Goal: Task Accomplishment & Management: Manage account settings

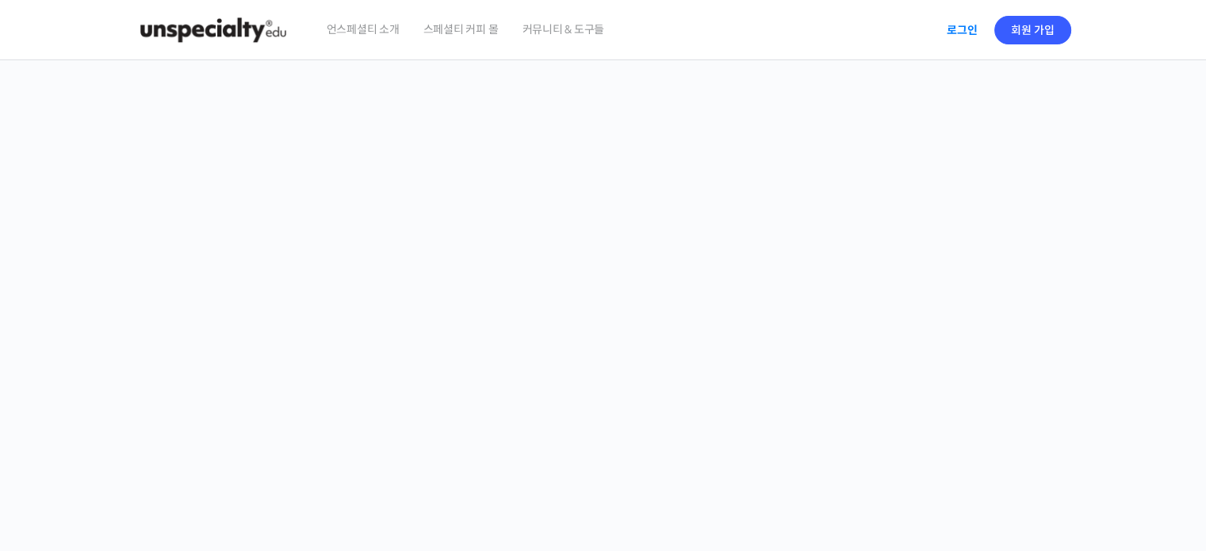
click at [961, 28] on link "로그인" at bounding box center [962, 30] width 50 height 36
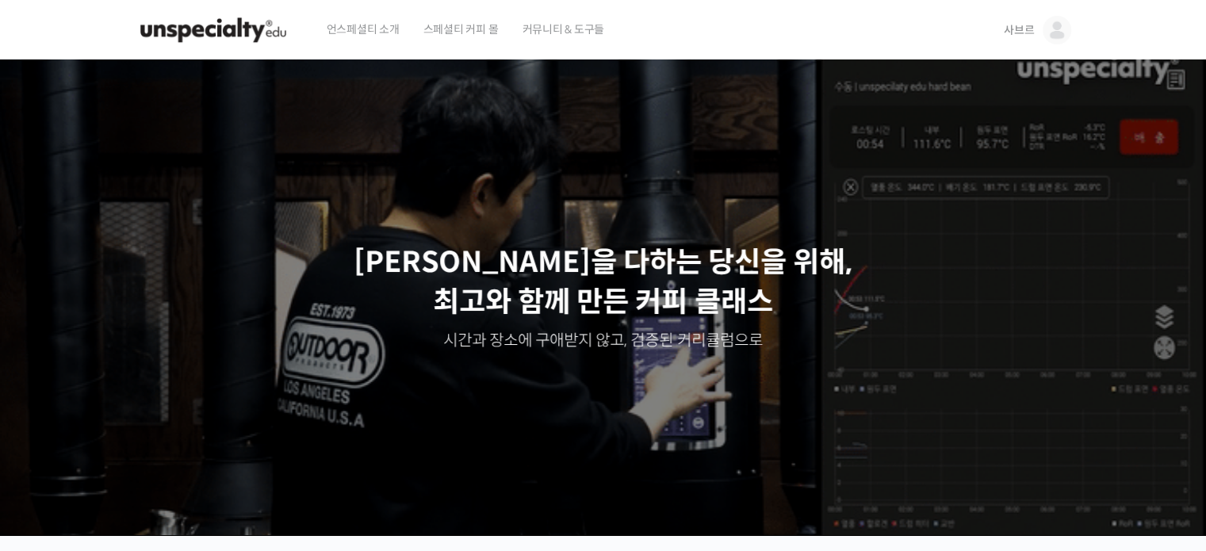
click at [1066, 33] on img at bounding box center [1057, 30] width 29 height 29
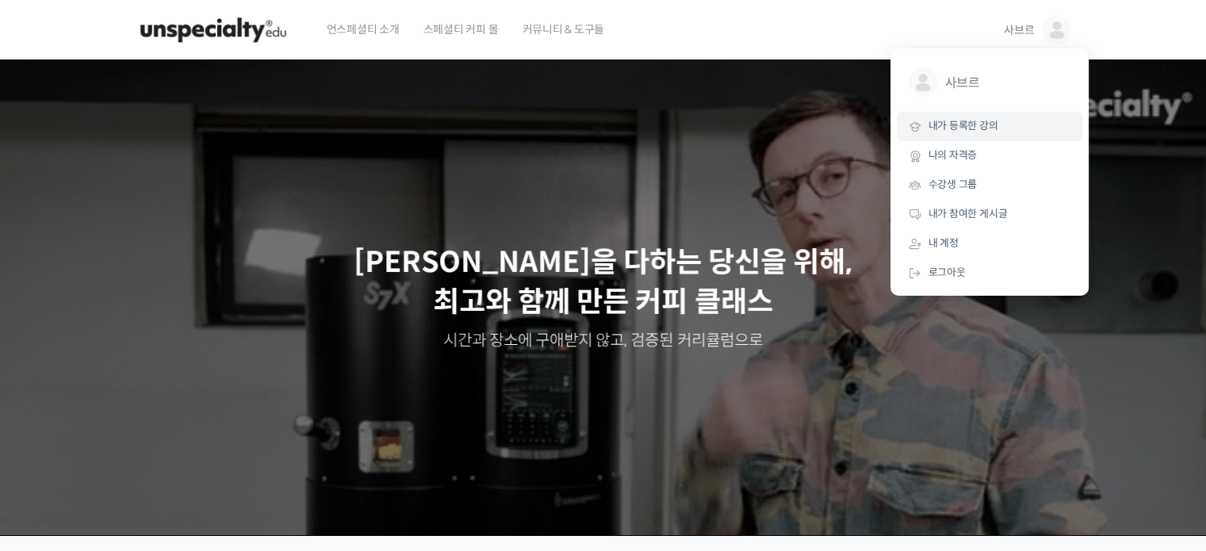
click at [986, 132] on span "내가 등록한 강의" at bounding box center [963, 125] width 70 height 13
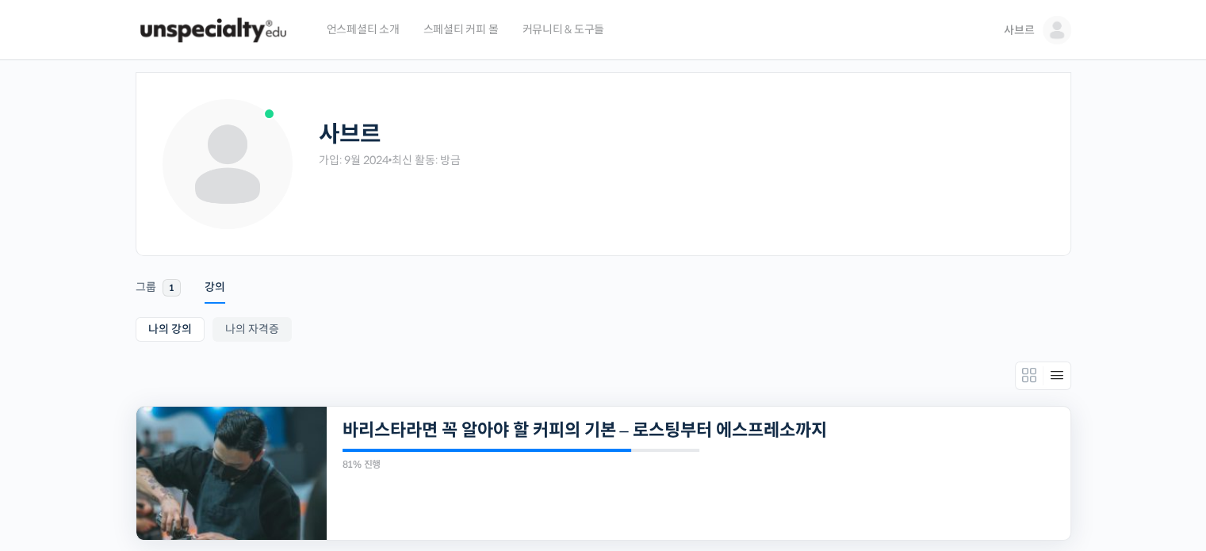
click at [867, 458] on div "27개의 수업 바리스타라면 꼭 알아야 할 커피의 기본 – 로스팅부터 에스프레소까지 81% 진행 최근 활동: 2025년 01월 14일 9:38 …" at bounding box center [699, 473] width 744 height 133
click at [1059, 25] on img at bounding box center [1057, 30] width 29 height 29
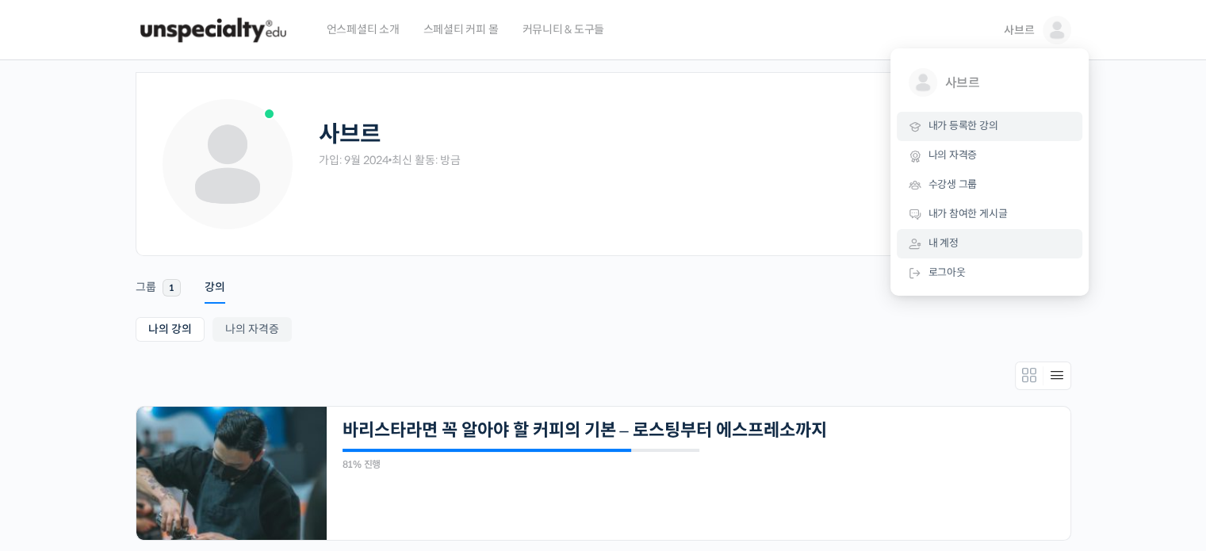
click at [970, 234] on link "내 계정" at bounding box center [990, 243] width 186 height 29
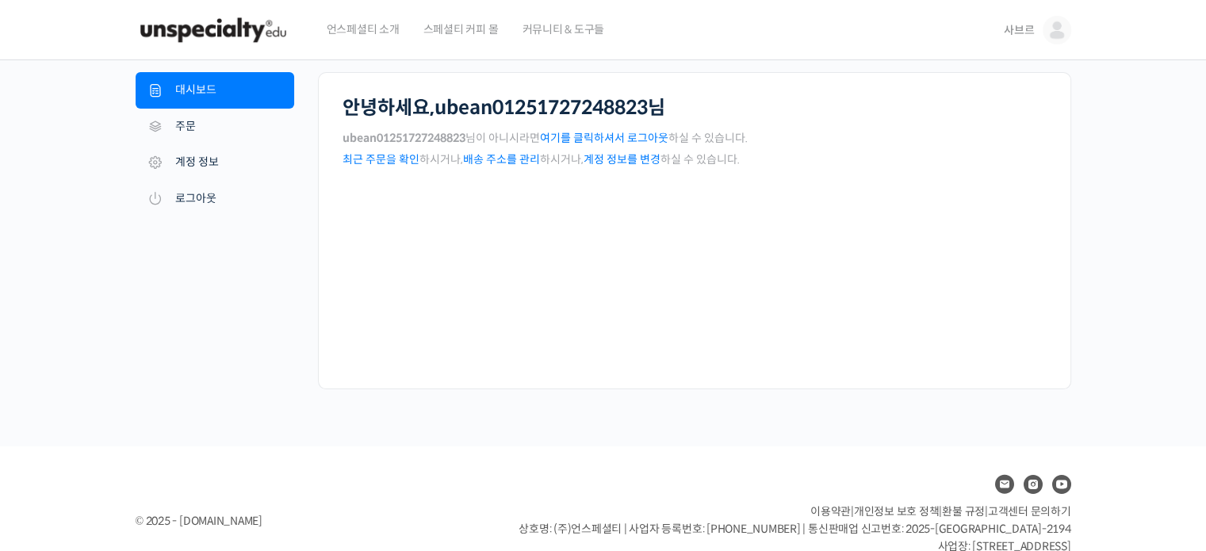
click at [618, 152] on link "계정 정보를 변경" at bounding box center [622, 159] width 77 height 14
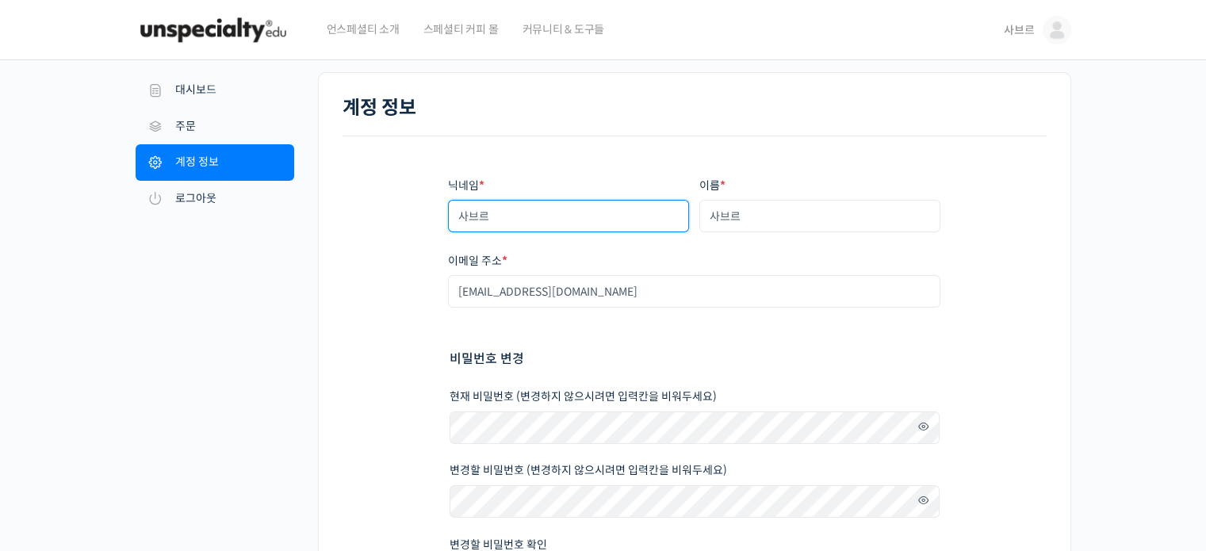
click at [573, 217] on input "사브르" at bounding box center [569, 216] width 242 height 33
type input "c"
type input "[PERSON_NAME]"
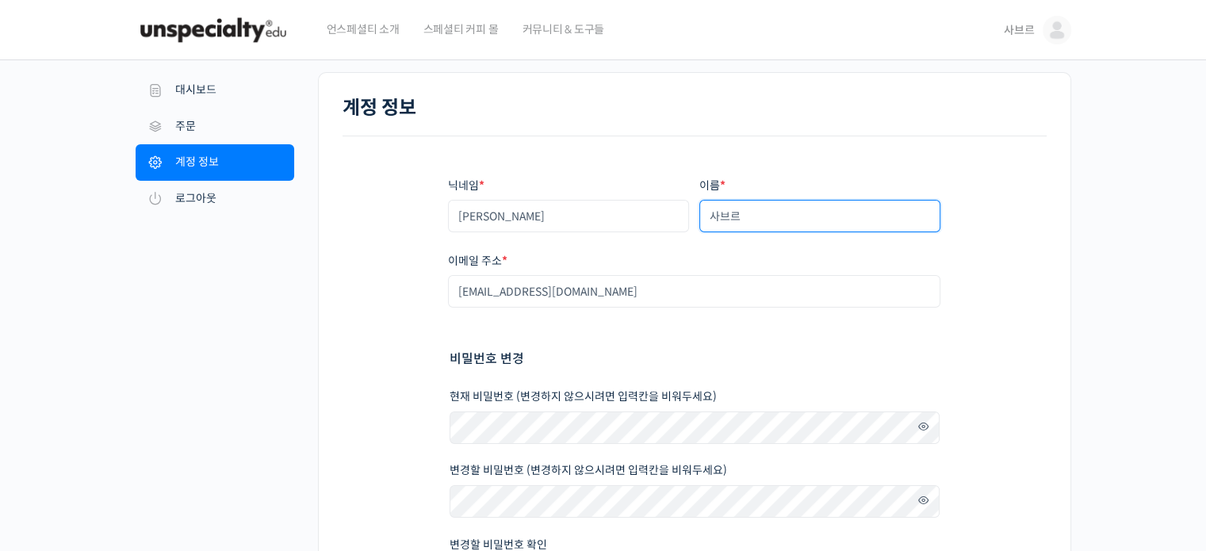
click at [774, 232] on input "사브르" at bounding box center [820, 216] width 242 height 33
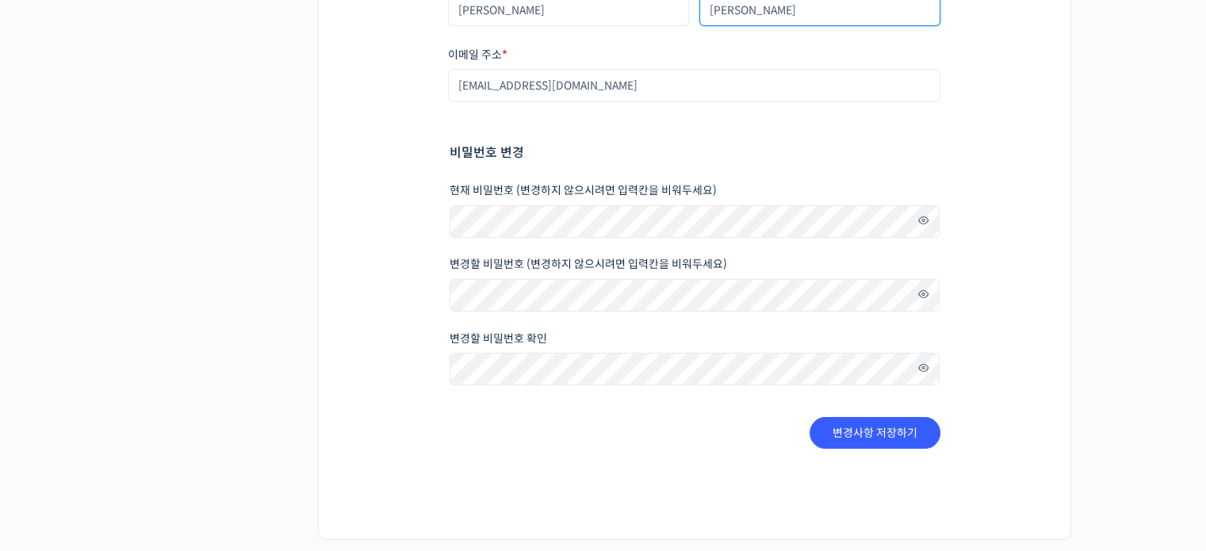
type input "최유빈"
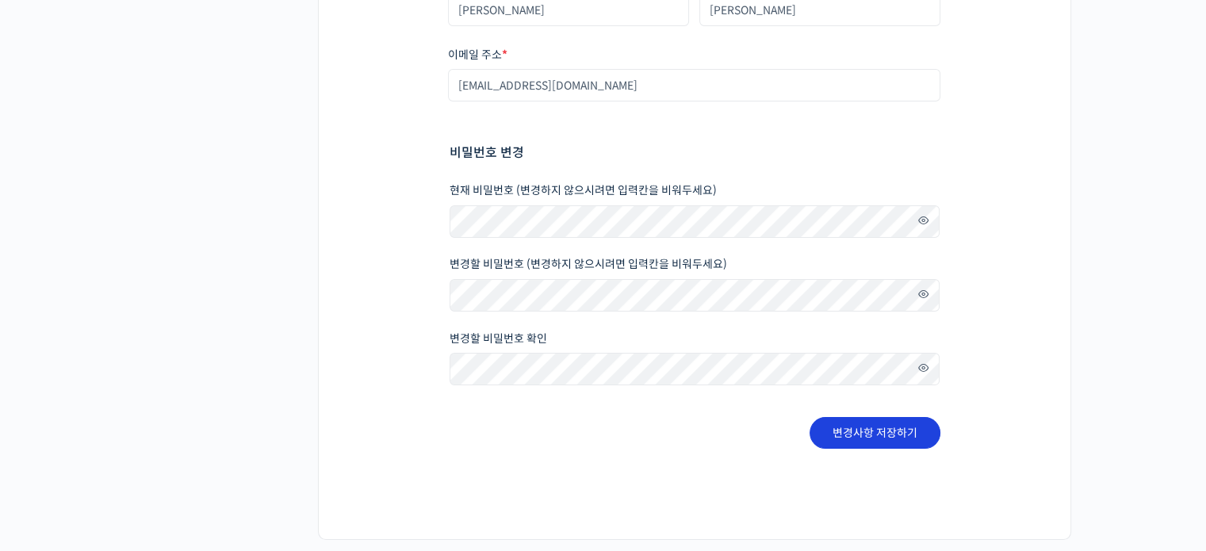
click at [904, 435] on button "변경사항 저장하기" at bounding box center [875, 433] width 131 height 32
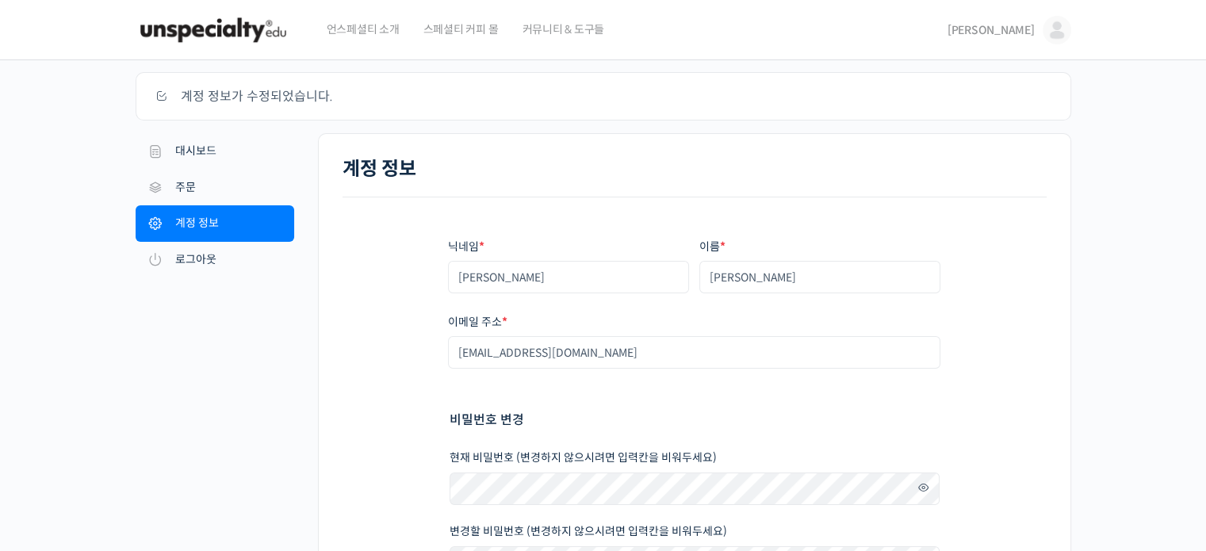
click at [1054, 27] on img at bounding box center [1057, 30] width 29 height 29
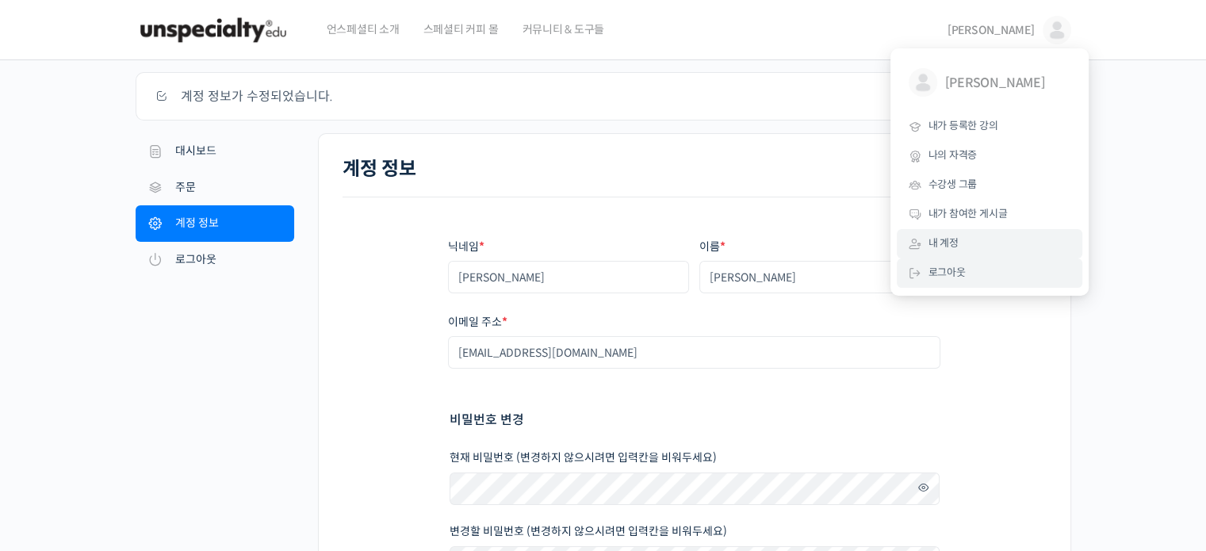
click at [953, 278] on span "로그아웃" at bounding box center [946, 272] width 37 height 13
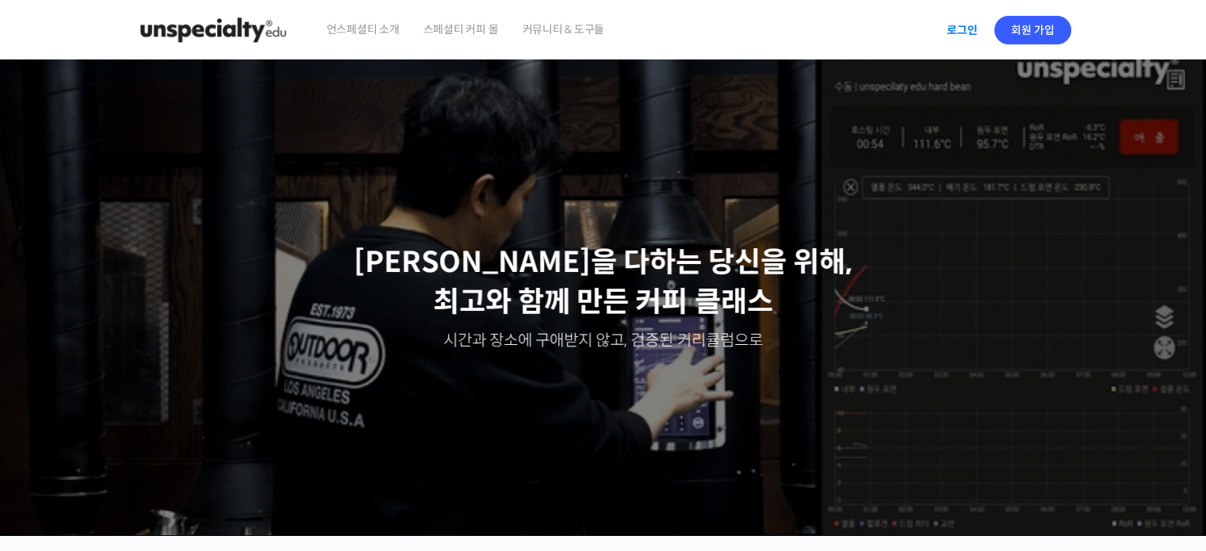
click at [970, 30] on link "로그인" at bounding box center [962, 30] width 50 height 36
